Goal: Check status: Check status

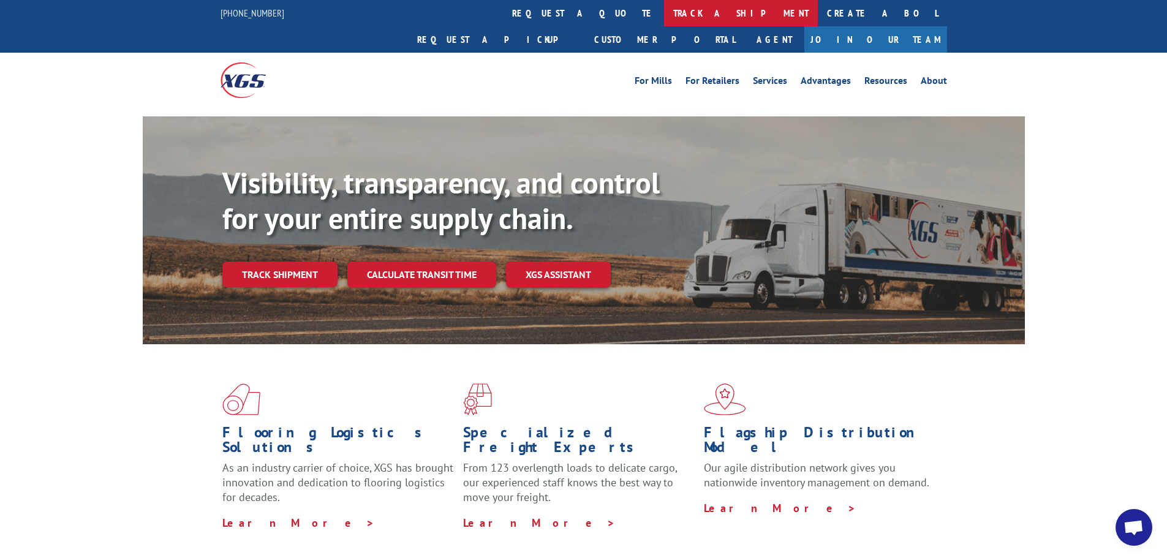
click at [664, 8] on link "track a shipment" at bounding box center [741, 13] width 154 height 26
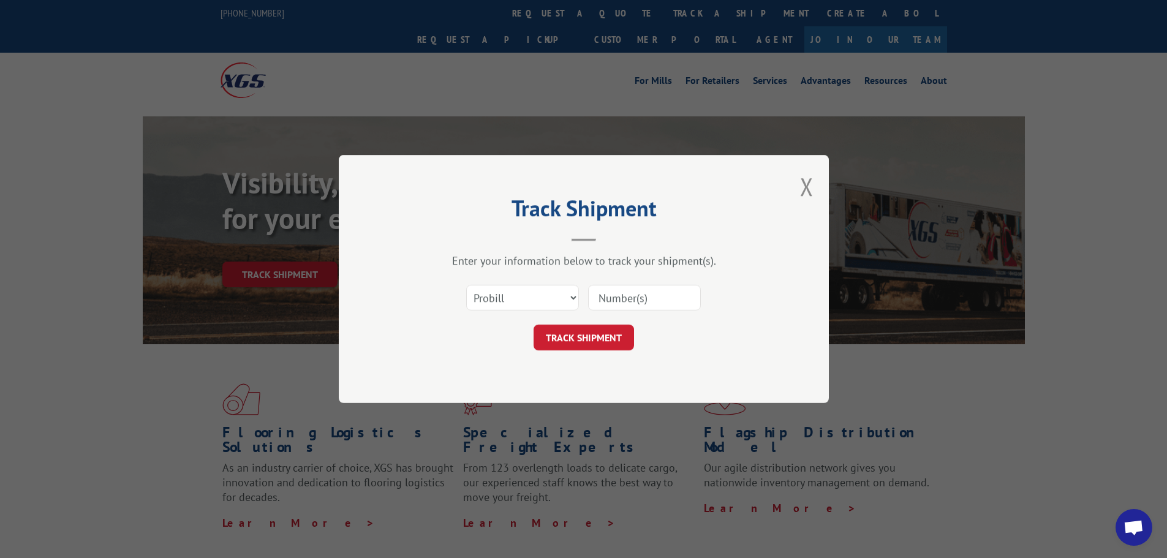
paste input "17589465"
type input "17589465"
click at [568, 331] on button "TRACK SHIPMENT" at bounding box center [584, 338] width 100 height 26
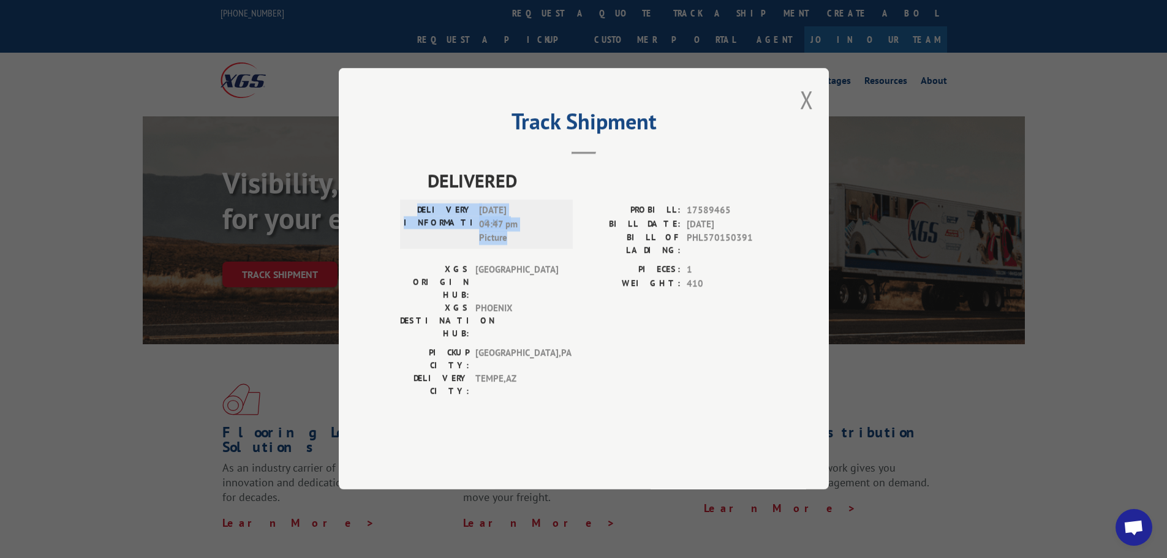
drag, startPoint x: 510, startPoint y: 275, endPoint x: 424, endPoint y: 250, distance: 89.2
click at [424, 246] on div "DELIVERY INFORMATION: [DATE] 04:47 pm Picture" at bounding box center [486, 225] width 165 height 42
copy div "DELIVERY INFORMATION: [DATE] 04:47 pm Picture"
click at [804, 116] on button "Close modal" at bounding box center [806, 99] width 13 height 32
